Goal: Task Accomplishment & Management: Manage account settings

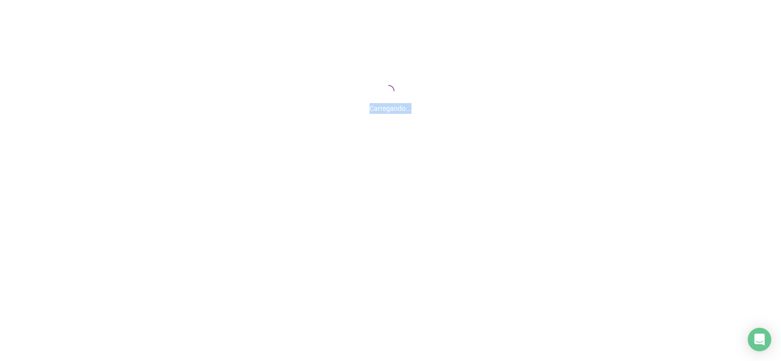
drag, startPoint x: 368, startPoint y: 113, endPoint x: 434, endPoint y: 113, distance: 65.9
click at [434, 113] on div "Carregando..." at bounding box center [390, 106] width 781 height 16
click at [435, 121] on div "Carregando..." at bounding box center [390, 97] width 781 height 195
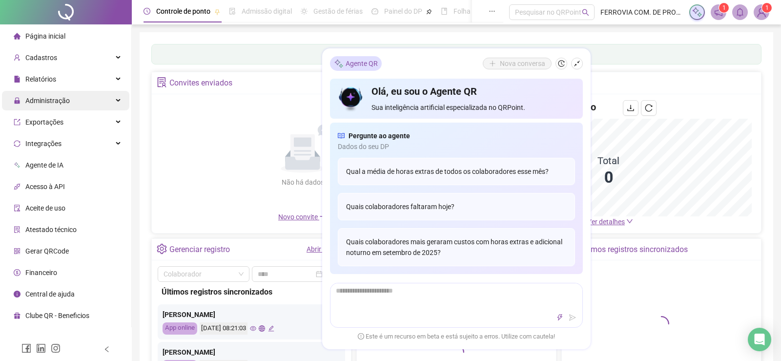
click at [48, 104] on span "Administração" at bounding box center [47, 101] width 44 height 8
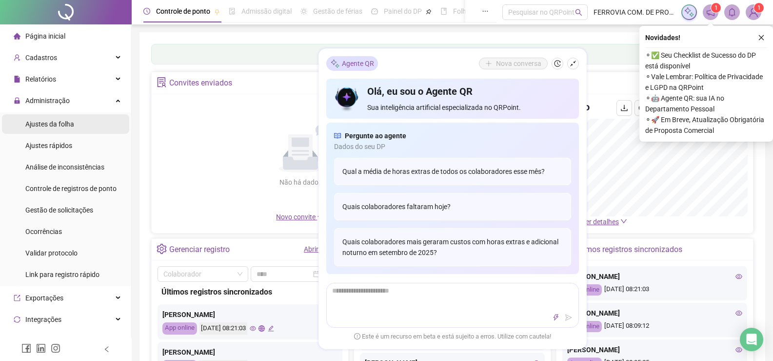
click at [57, 127] on span "Ajustes da folha" at bounding box center [49, 124] width 49 height 8
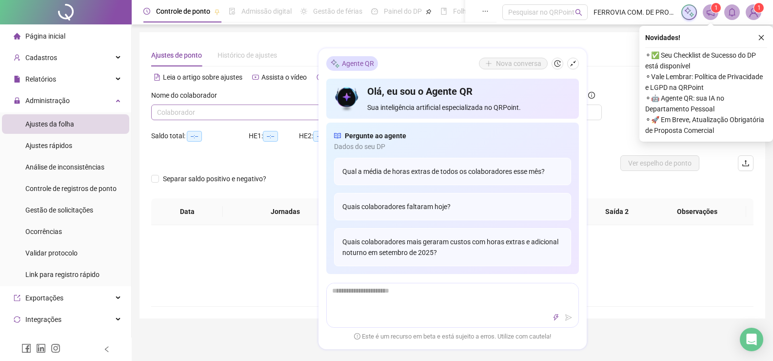
type input "**********"
click at [247, 113] on input "search" at bounding box center [244, 112] width 175 height 15
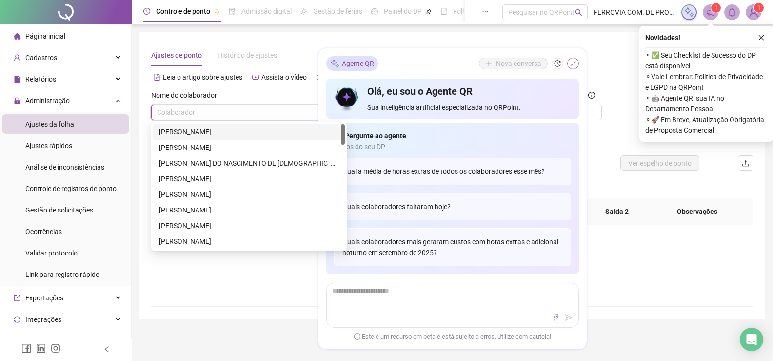
click at [570, 67] on button "button" at bounding box center [573, 64] width 12 height 12
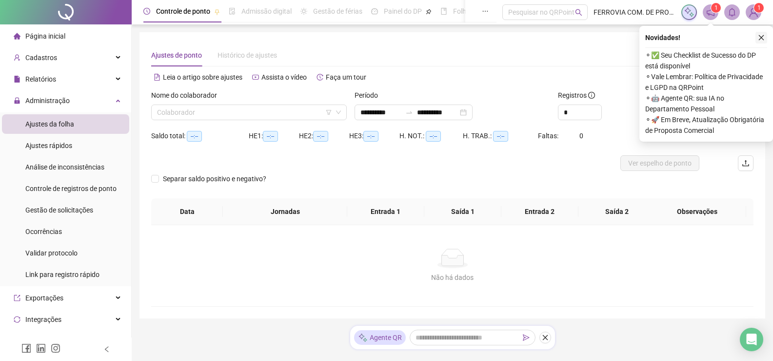
click at [760, 38] on icon "close" at bounding box center [761, 37] width 7 height 7
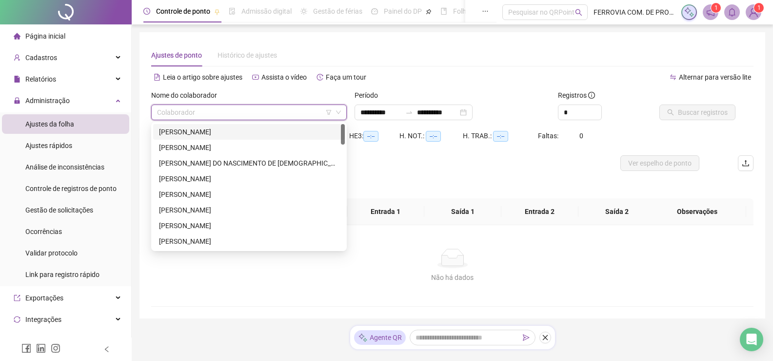
click at [296, 114] on input "search" at bounding box center [244, 112] width 175 height 15
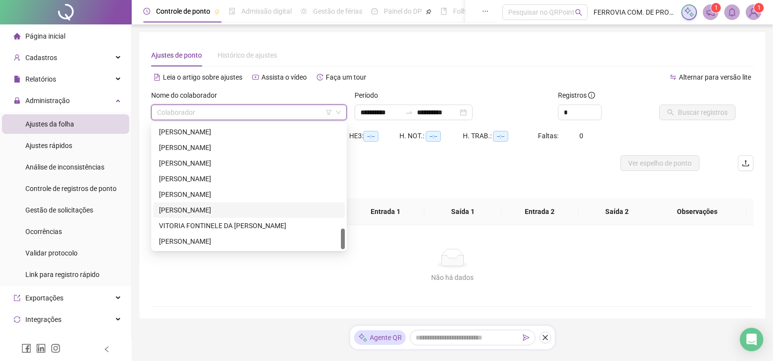
scroll to position [23, 0]
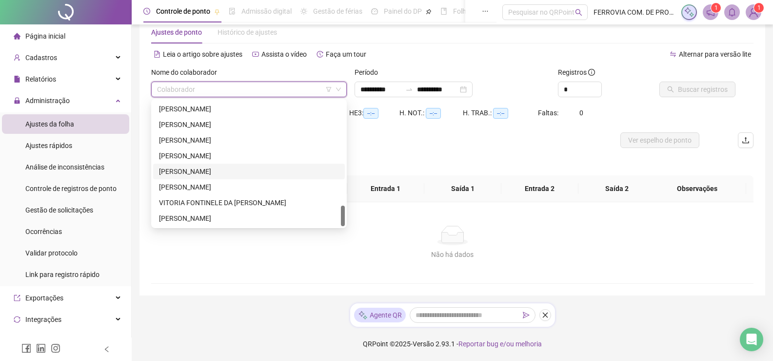
click at [210, 169] on div "[PERSON_NAME]" at bounding box center [249, 171] width 180 height 11
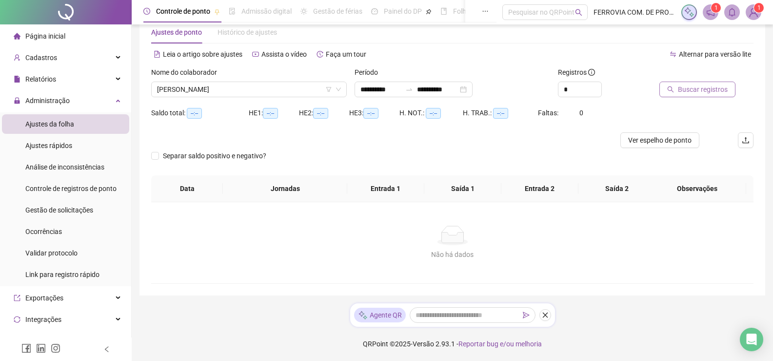
click at [682, 86] on span "Buscar registros" at bounding box center [703, 89] width 50 height 11
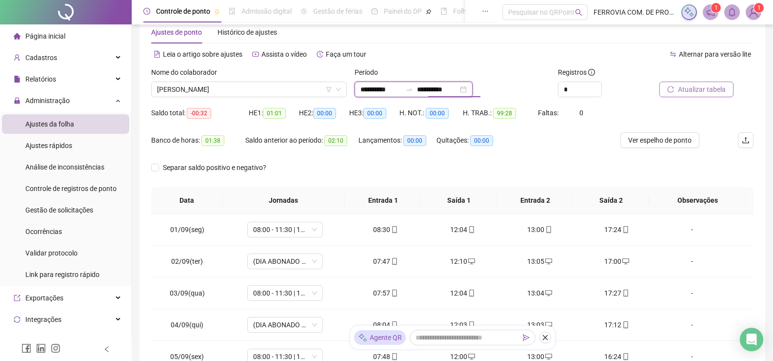
click at [442, 90] on input "**********" at bounding box center [437, 89] width 41 height 11
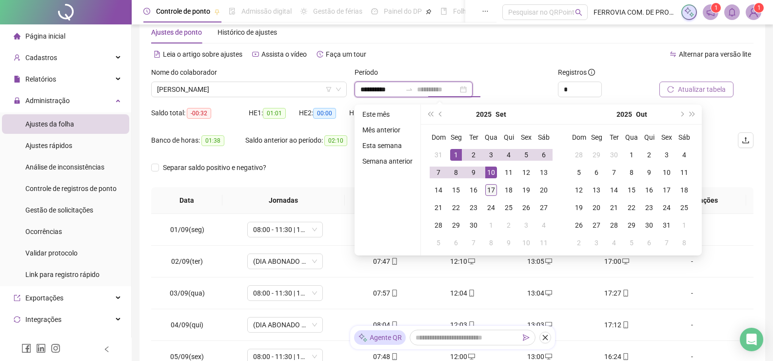
type input "**********"
click at [492, 189] on div "17" at bounding box center [491, 190] width 12 height 12
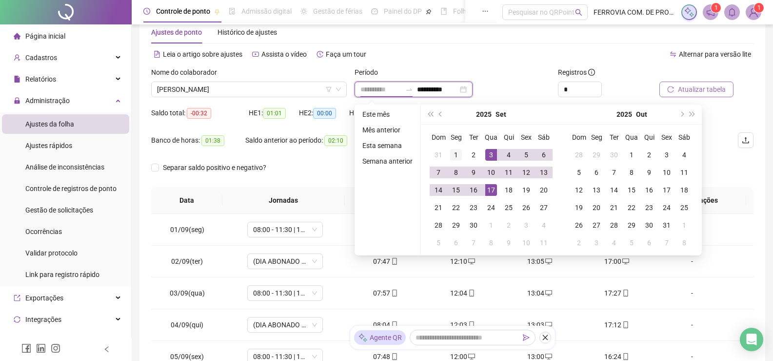
type input "**********"
click at [452, 155] on div "1" at bounding box center [456, 155] width 12 height 12
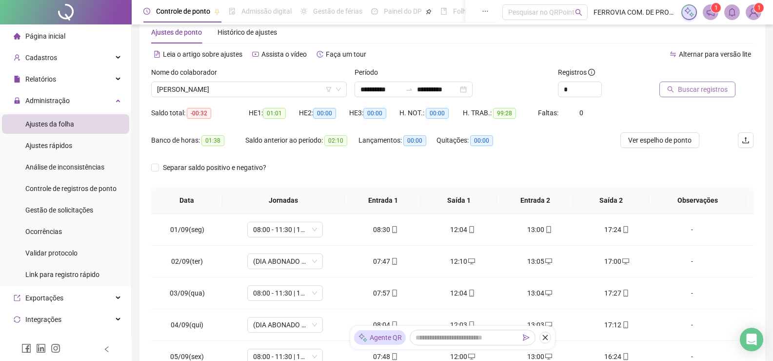
click at [715, 93] on span "Buscar registros" at bounding box center [703, 89] width 50 height 11
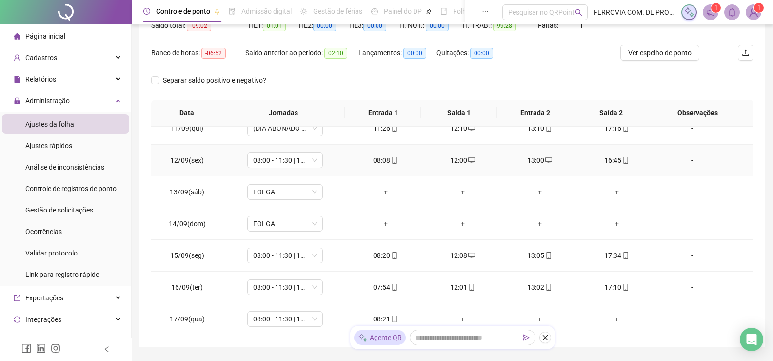
scroll to position [162, 0]
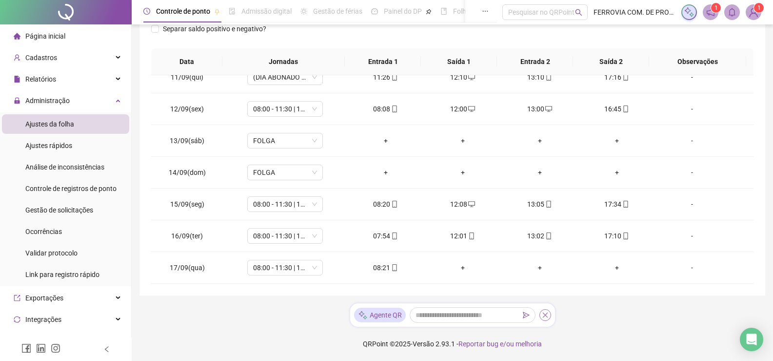
click at [547, 313] on icon "close" at bounding box center [545, 314] width 5 height 5
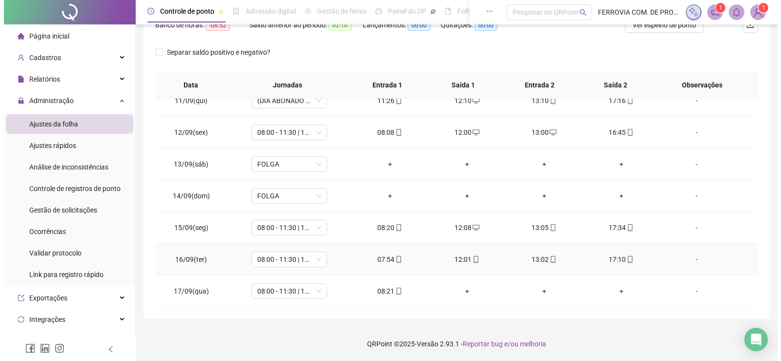
scroll to position [138, 0]
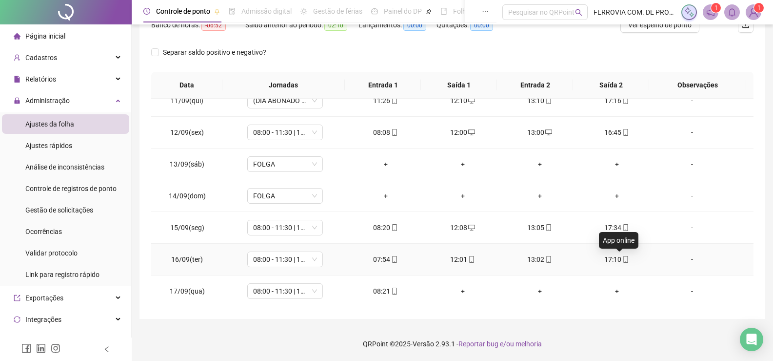
click at [623, 257] on icon "mobile" at bounding box center [626, 259] width 7 height 7
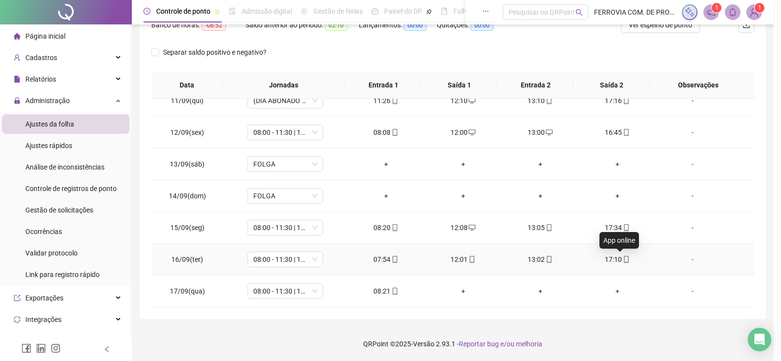
type input "**********"
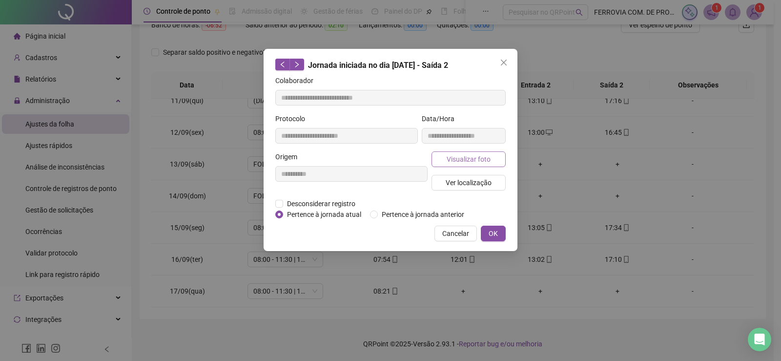
click at [490, 156] on button "Visualizar foto" at bounding box center [468, 159] width 74 height 16
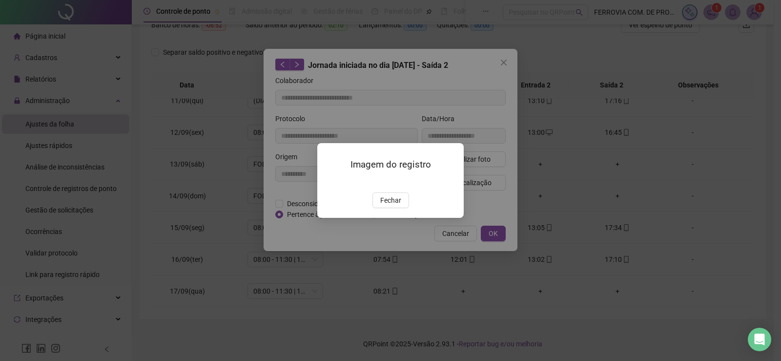
click at [402, 218] on div "Imagem do registro Fechar" at bounding box center [390, 180] width 146 height 75
click at [387, 205] on span "Fechar" at bounding box center [390, 200] width 21 height 11
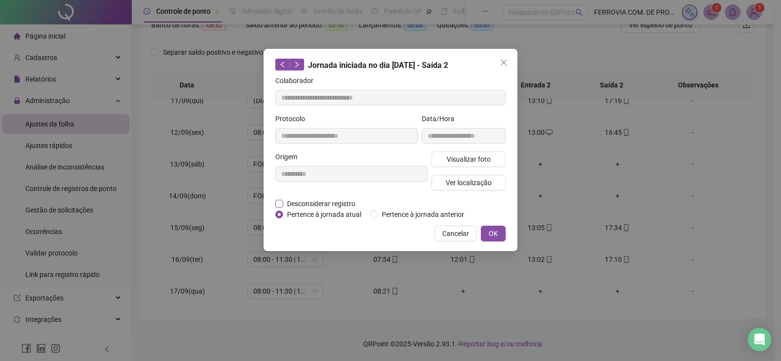
click at [342, 206] on span "Desconsiderar registro" at bounding box center [321, 203] width 76 height 11
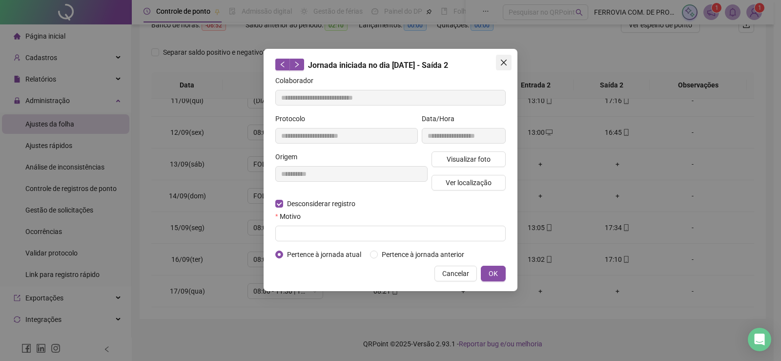
click at [507, 60] on icon "close" at bounding box center [504, 63] width 8 height 8
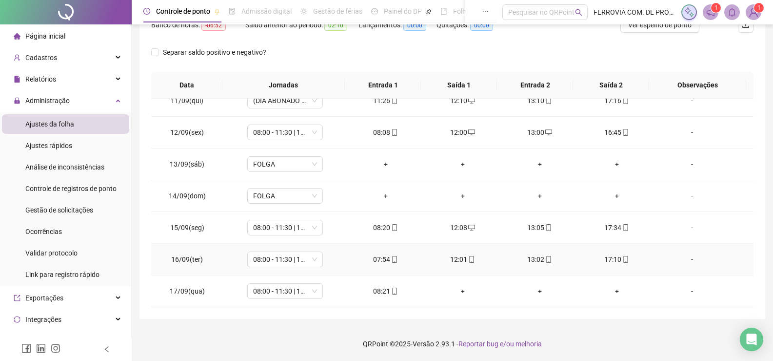
click at [685, 257] on div "-" at bounding box center [693, 259] width 58 height 11
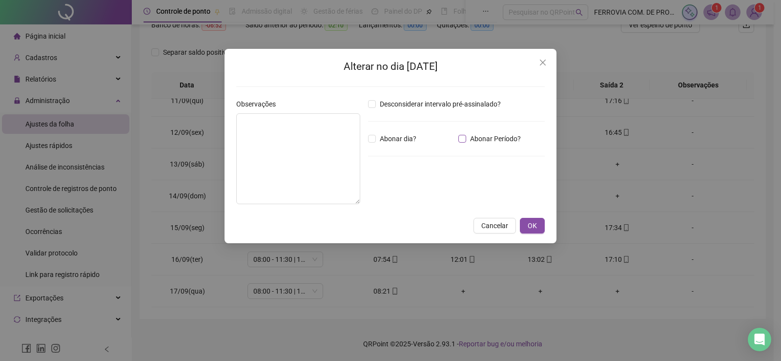
click at [482, 135] on span "Abonar Período?" at bounding box center [495, 138] width 59 height 11
click at [479, 140] on span "Abonar Período?" at bounding box center [495, 138] width 59 height 11
click at [387, 197] on input "*****" at bounding box center [393, 192] width 39 height 12
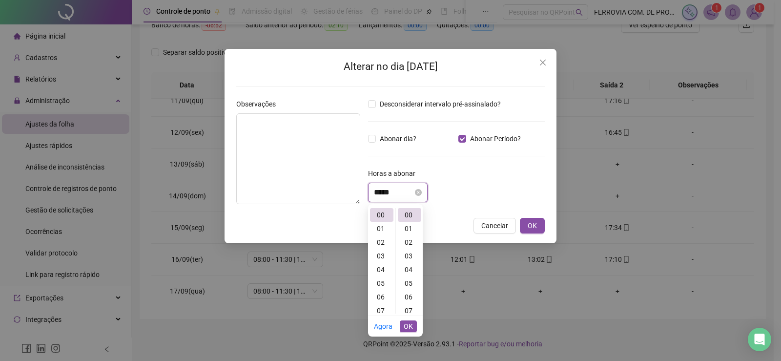
drag, startPoint x: 385, startPoint y: 194, endPoint x: 404, endPoint y: 194, distance: 18.1
click at [404, 194] on input "*****" at bounding box center [393, 192] width 39 height 12
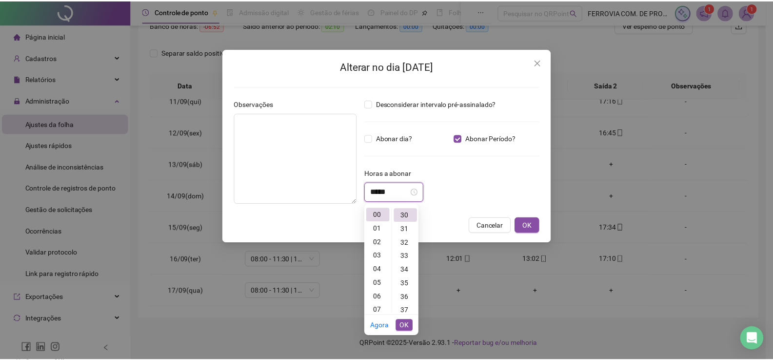
scroll to position [410, 0]
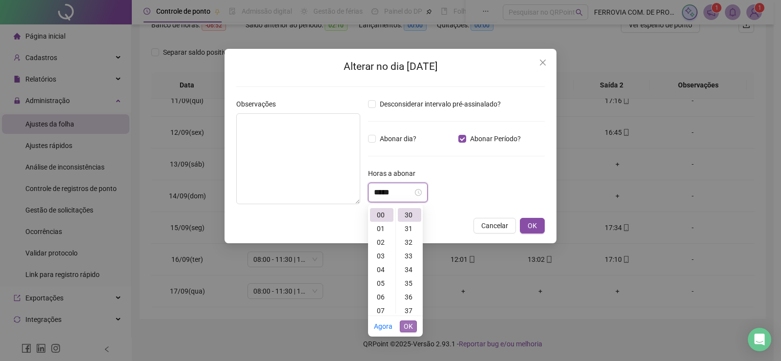
type input "*****"
click at [414, 324] on button "OK" at bounding box center [408, 326] width 17 height 12
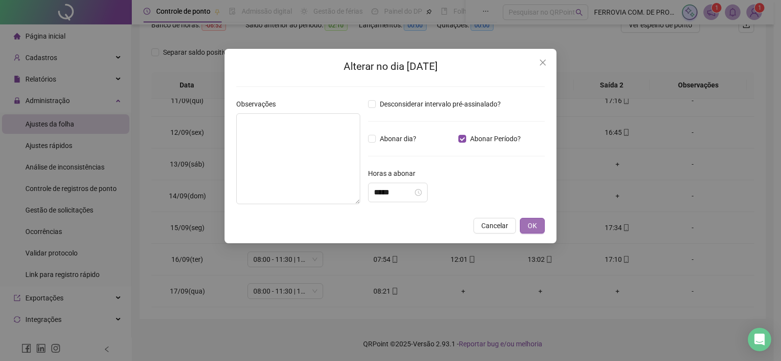
click at [535, 228] on span "OK" at bounding box center [531, 225] width 9 height 11
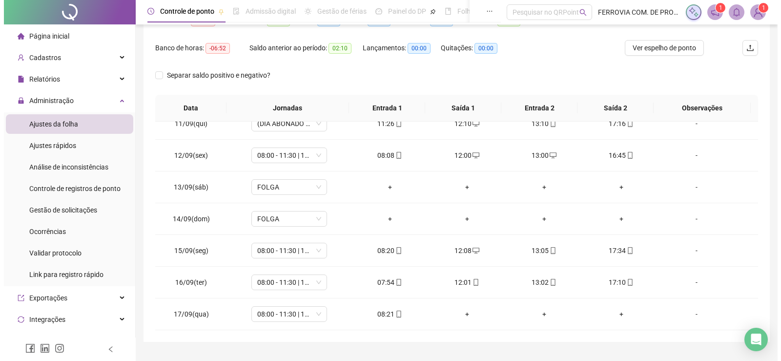
scroll to position [0, 0]
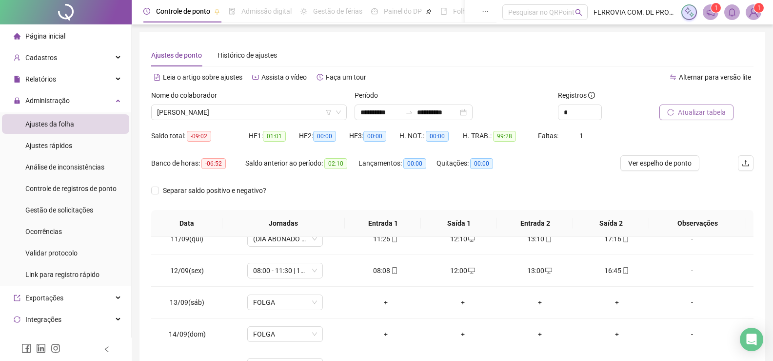
click at [695, 117] on span "Atualizar tabela" at bounding box center [702, 112] width 48 height 11
click at [436, 112] on input "**********" at bounding box center [437, 112] width 41 height 11
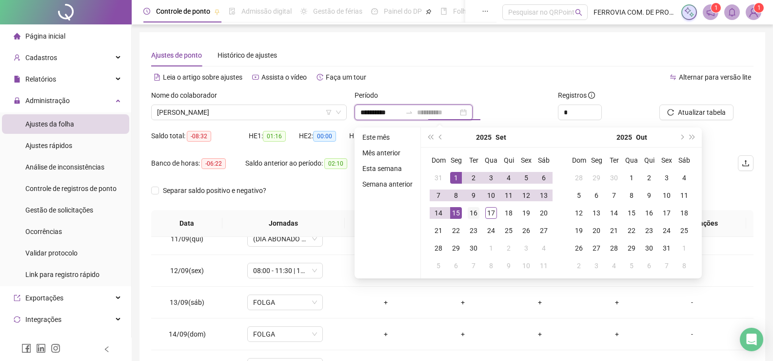
type input "**********"
click at [471, 213] on div "16" at bounding box center [474, 213] width 12 height 12
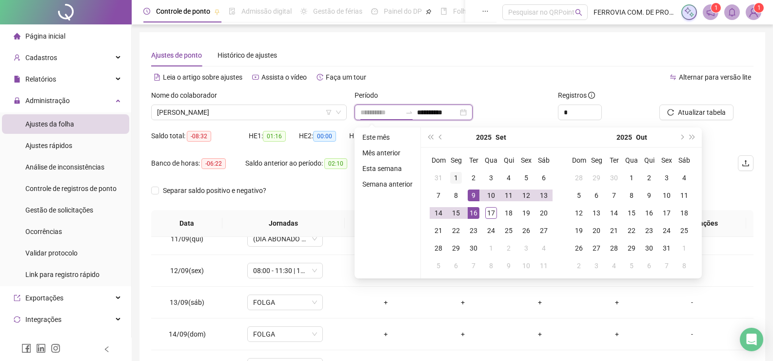
type input "**********"
click at [456, 177] on div "1" at bounding box center [456, 178] width 12 height 12
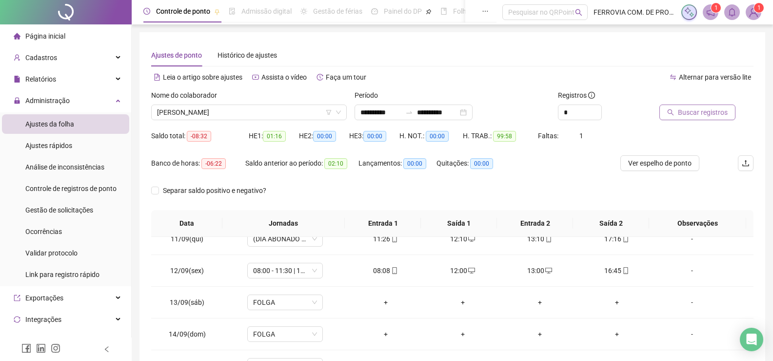
click at [705, 108] on span "Buscar registros" at bounding box center [703, 112] width 50 height 11
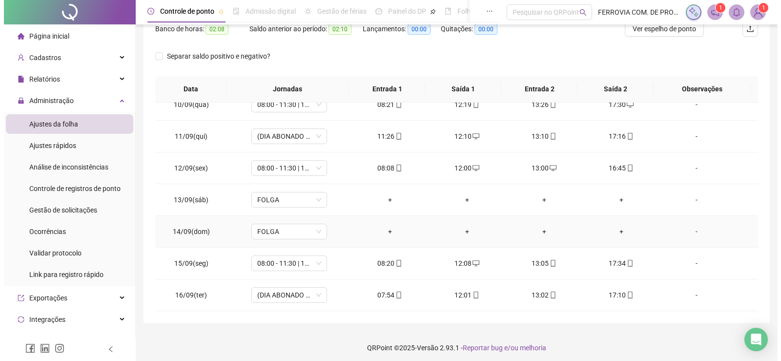
scroll to position [138, 0]
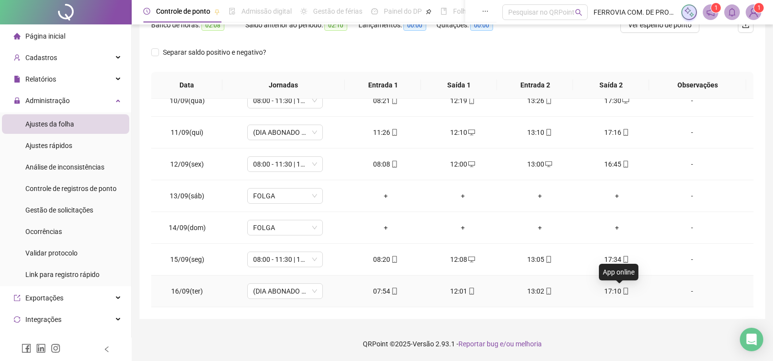
click at [623, 292] on icon "mobile" at bounding box center [626, 290] width 7 height 7
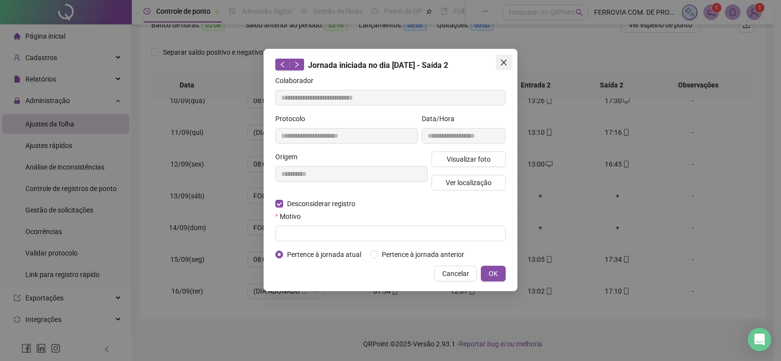
click at [504, 61] on icon "close" at bounding box center [504, 63] width 8 height 8
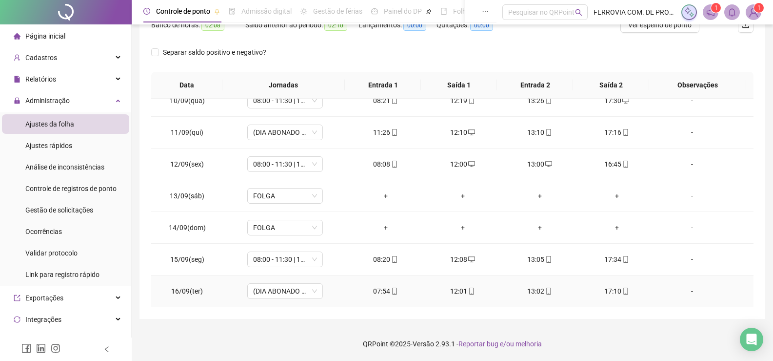
click at [684, 288] on div "-" at bounding box center [693, 290] width 58 height 11
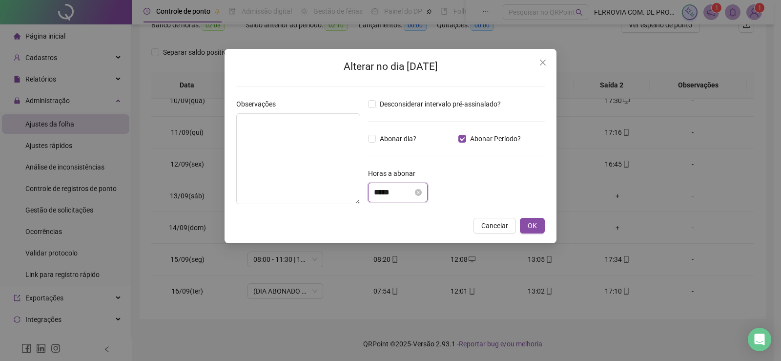
drag, startPoint x: 385, startPoint y: 193, endPoint x: 412, endPoint y: 193, distance: 27.3
click at [412, 193] on input "*****" at bounding box center [393, 192] width 39 height 12
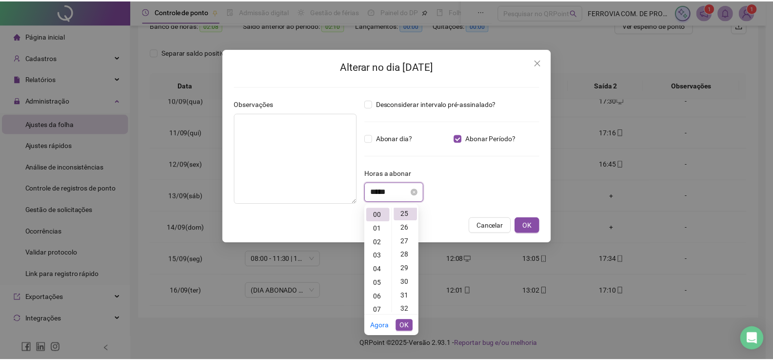
scroll to position [342, 0]
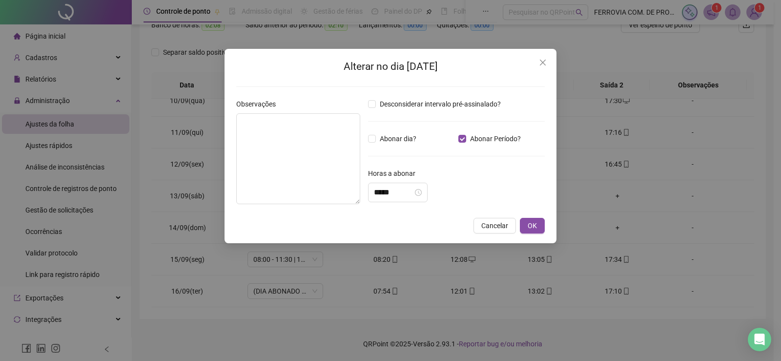
click at [545, 228] on div "Alterar no dia [DATE] Observações Desconsiderar intervalo pré-assinalado? Abona…" at bounding box center [390, 146] width 332 height 194
click at [540, 226] on button "OK" at bounding box center [532, 226] width 25 height 16
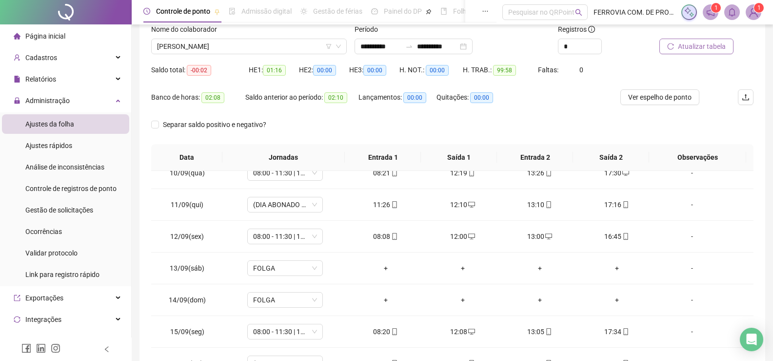
scroll to position [0, 0]
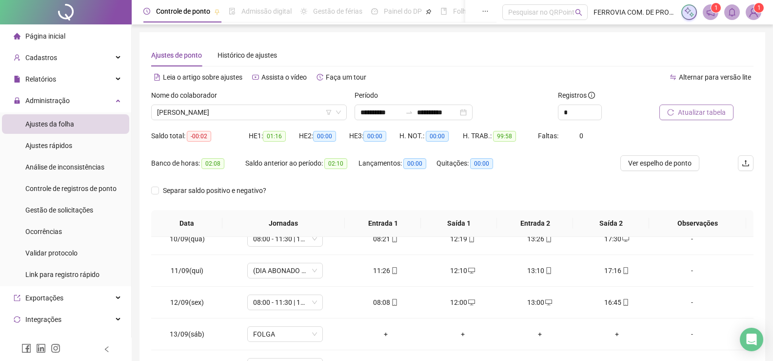
click at [730, 117] on button "Atualizar tabela" at bounding box center [697, 112] width 74 height 16
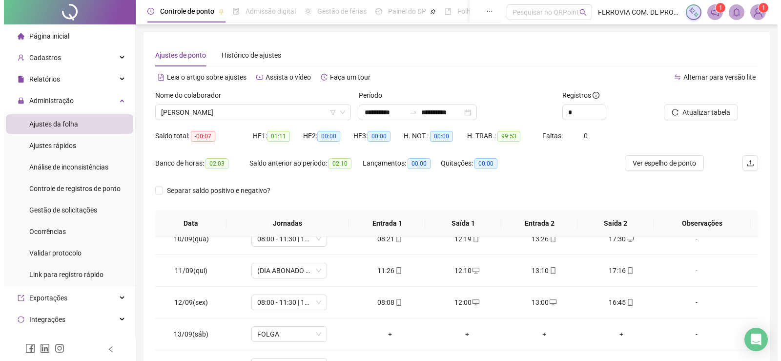
scroll to position [138, 0]
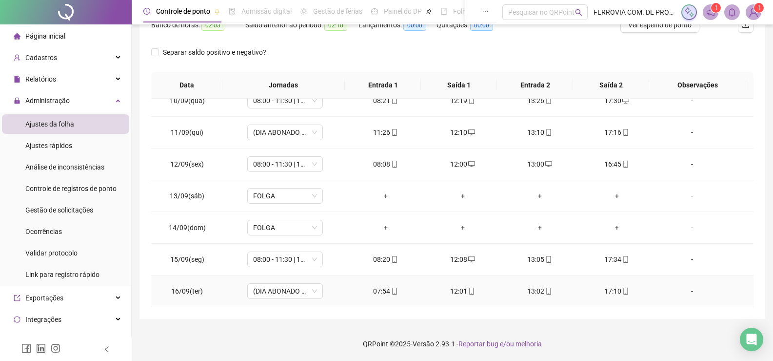
click at [683, 293] on div "-" at bounding box center [693, 290] width 58 height 11
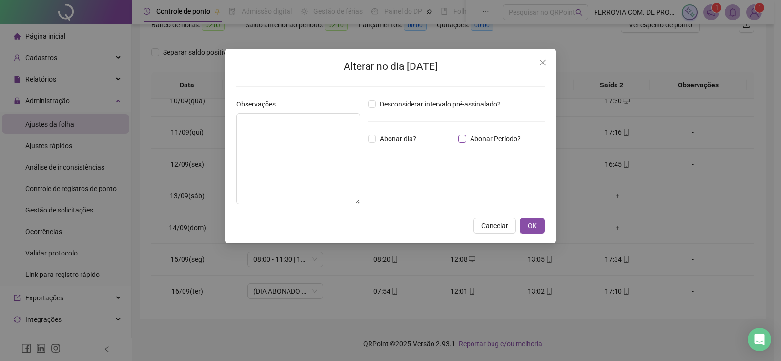
click at [502, 141] on span "Abonar Período?" at bounding box center [495, 138] width 59 height 11
click at [540, 64] on icon "close" at bounding box center [543, 63] width 8 height 8
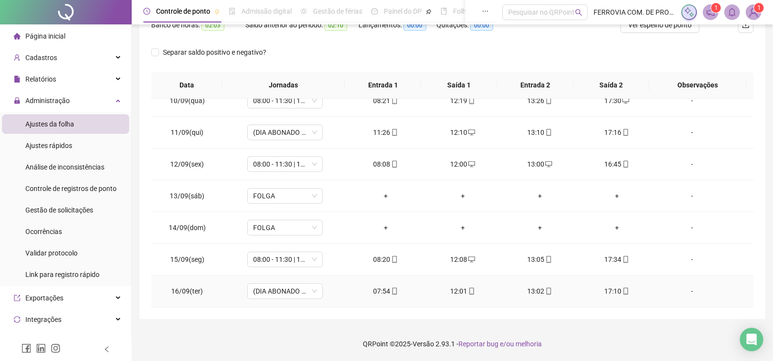
click at [685, 290] on div "-" at bounding box center [693, 290] width 58 height 11
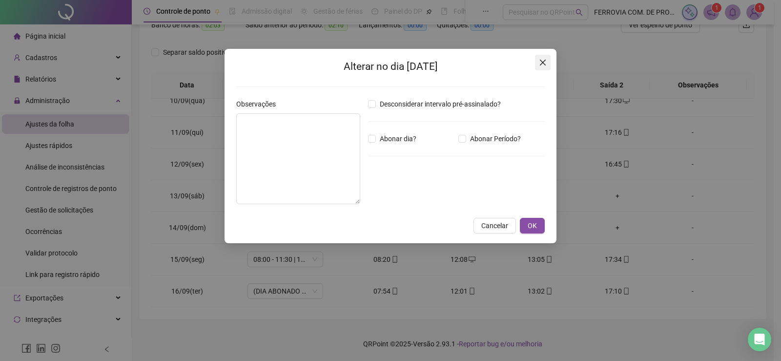
click at [543, 64] on icon "close" at bounding box center [543, 63] width 8 height 8
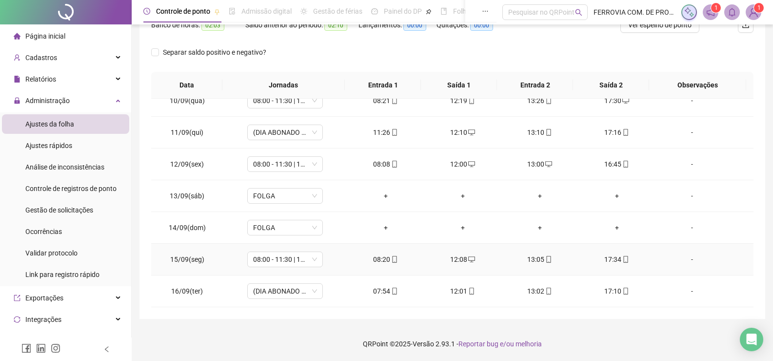
click at [685, 262] on div "-" at bounding box center [693, 259] width 58 height 11
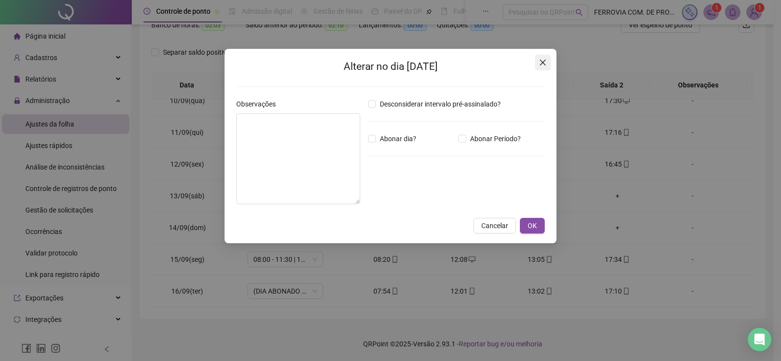
click at [538, 65] on span "Close" at bounding box center [543, 63] width 16 height 8
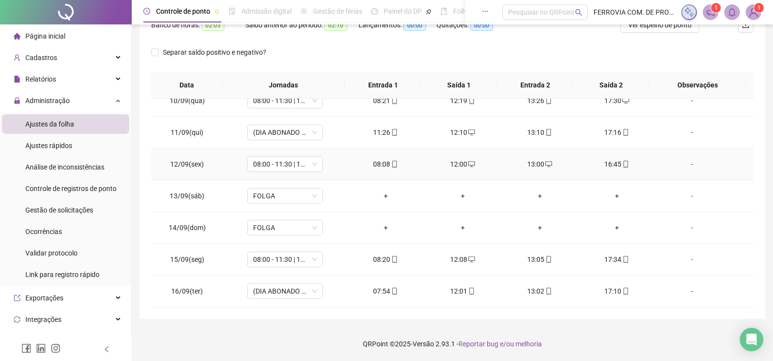
click at [684, 163] on div "-" at bounding box center [693, 164] width 58 height 11
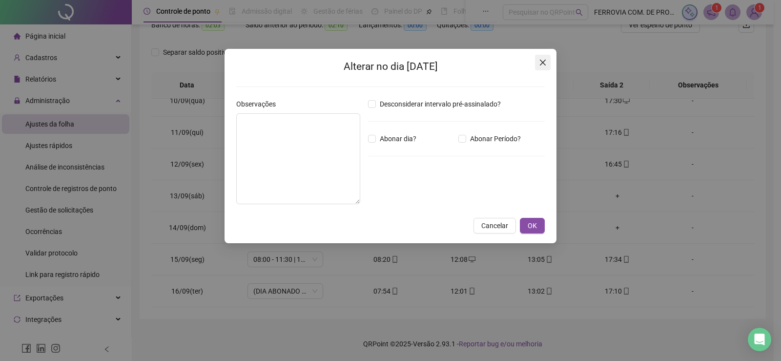
click at [546, 61] on icon "close" at bounding box center [543, 63] width 8 height 8
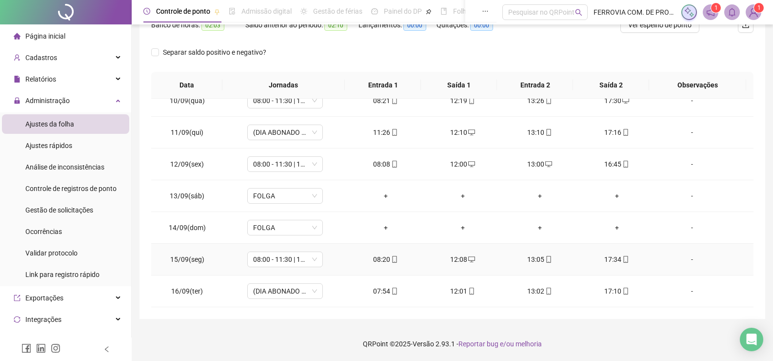
click at [694, 259] on div "-" at bounding box center [693, 259] width 58 height 11
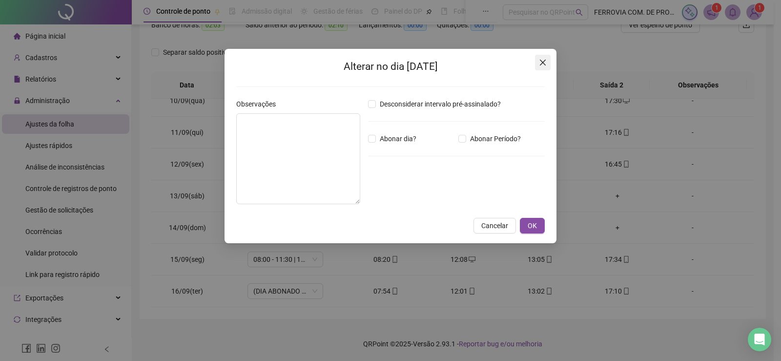
click at [537, 62] on span "Close" at bounding box center [543, 63] width 16 height 8
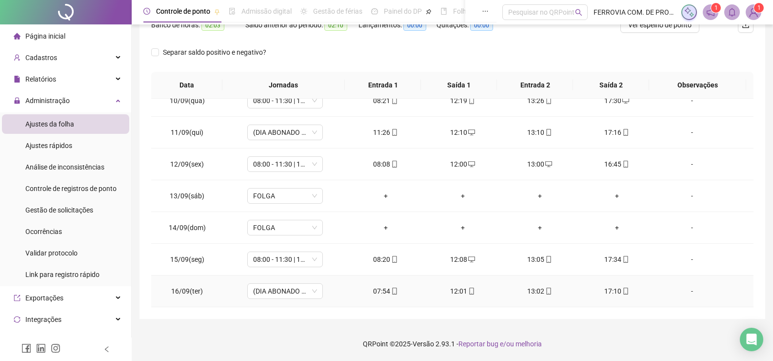
click at [683, 288] on div "-" at bounding box center [693, 290] width 58 height 11
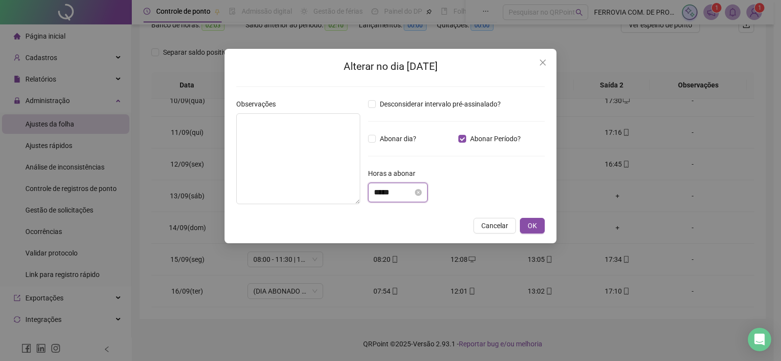
drag, startPoint x: 388, startPoint y: 193, endPoint x: 416, endPoint y: 193, distance: 28.3
click at [413, 193] on input "*****" at bounding box center [393, 192] width 39 height 12
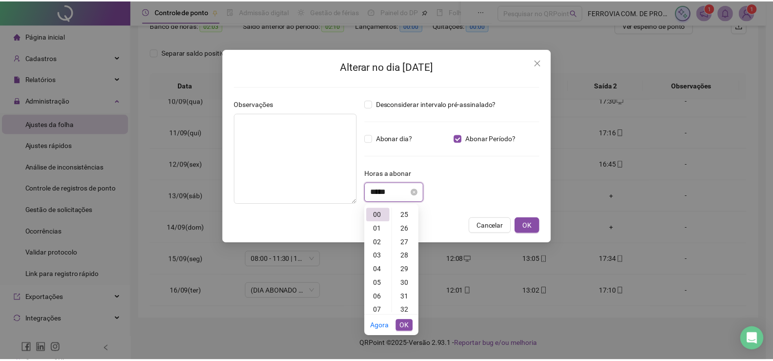
scroll to position [273, 0]
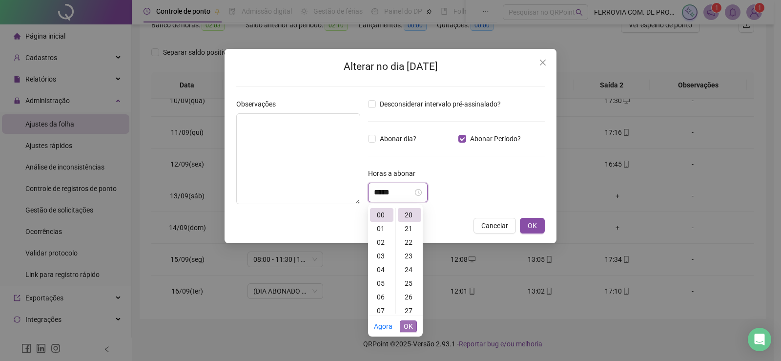
type input "*****"
click at [407, 321] on span "OK" at bounding box center [408, 326] width 9 height 11
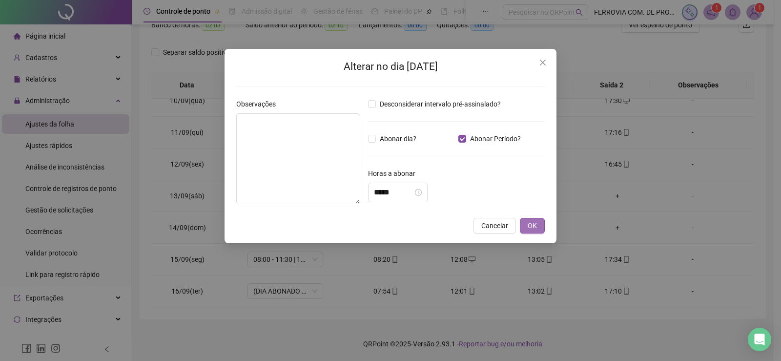
click at [531, 227] on span "OK" at bounding box center [531, 225] width 9 height 11
click at [534, 222] on div "Alterar no dia [DATE] Observações Desconsiderar intervalo pré-assinalado? Abona…" at bounding box center [390, 180] width 781 height 361
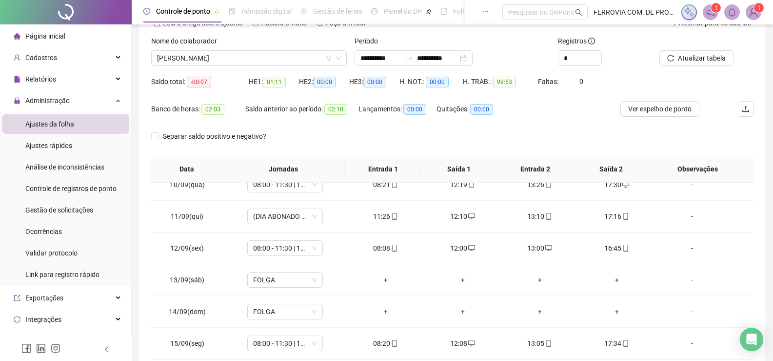
scroll to position [0, 0]
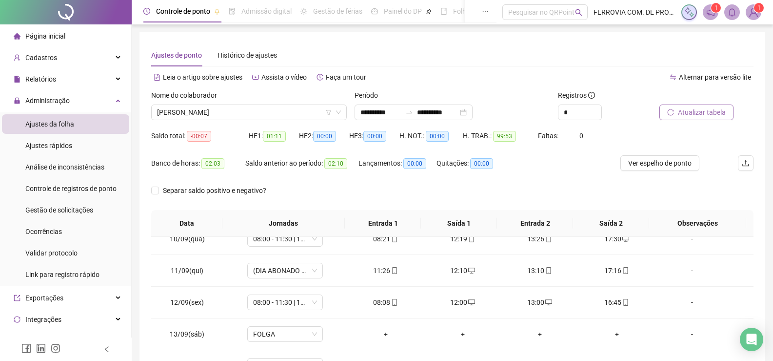
click at [677, 114] on button "Atualizar tabela" at bounding box center [697, 112] width 74 height 16
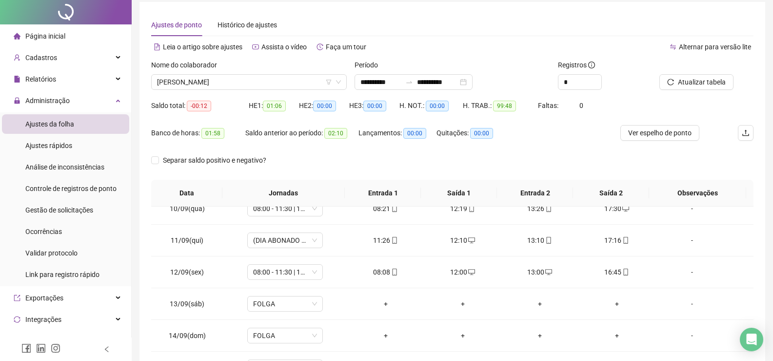
scroll to position [138, 0]
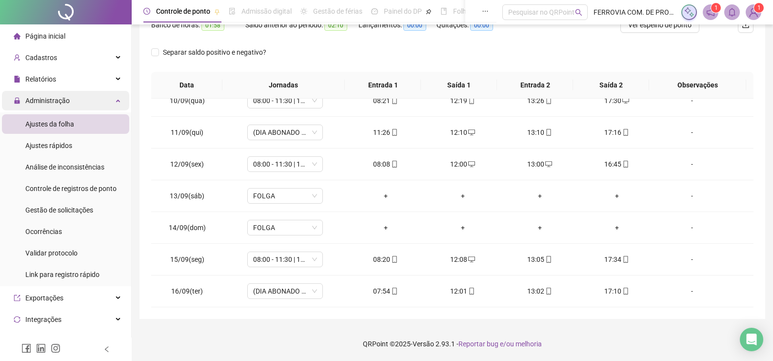
click at [81, 101] on div "Administração" at bounding box center [65, 101] width 127 height 20
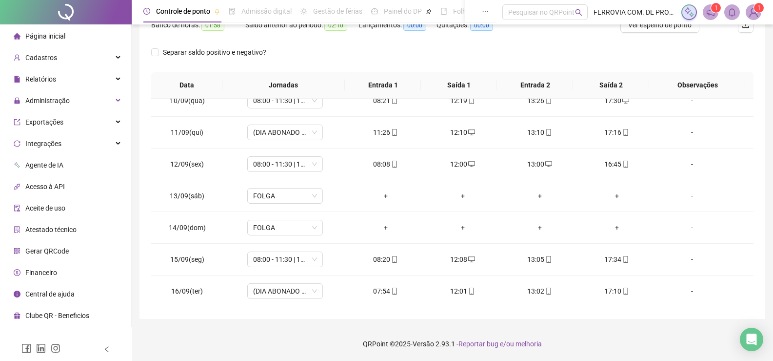
click at [71, 30] on li "Página inicial" at bounding box center [65, 36] width 127 height 20
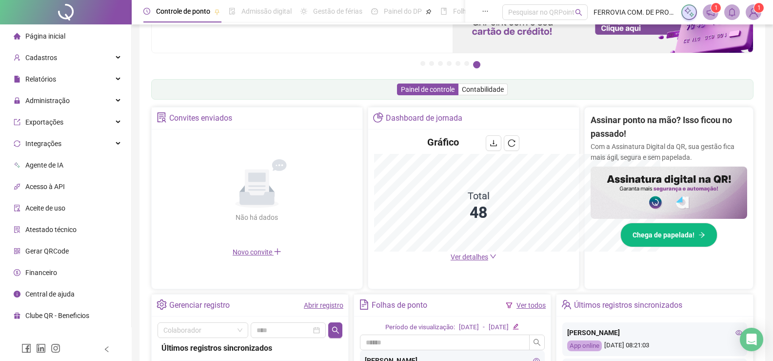
scroll to position [138, 0]
